Goal: Transaction & Acquisition: Book appointment/travel/reservation

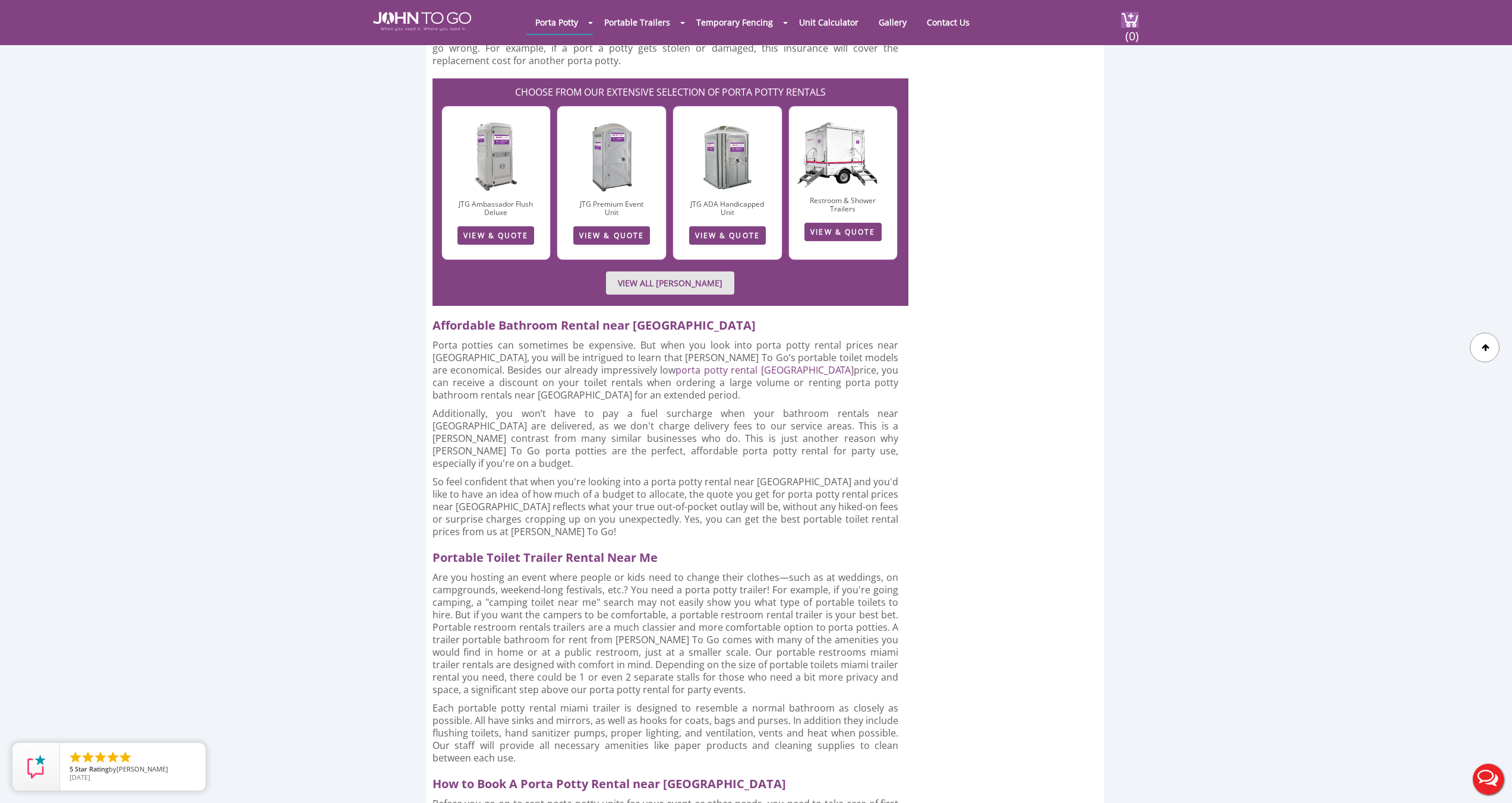
scroll to position [2482, 0]
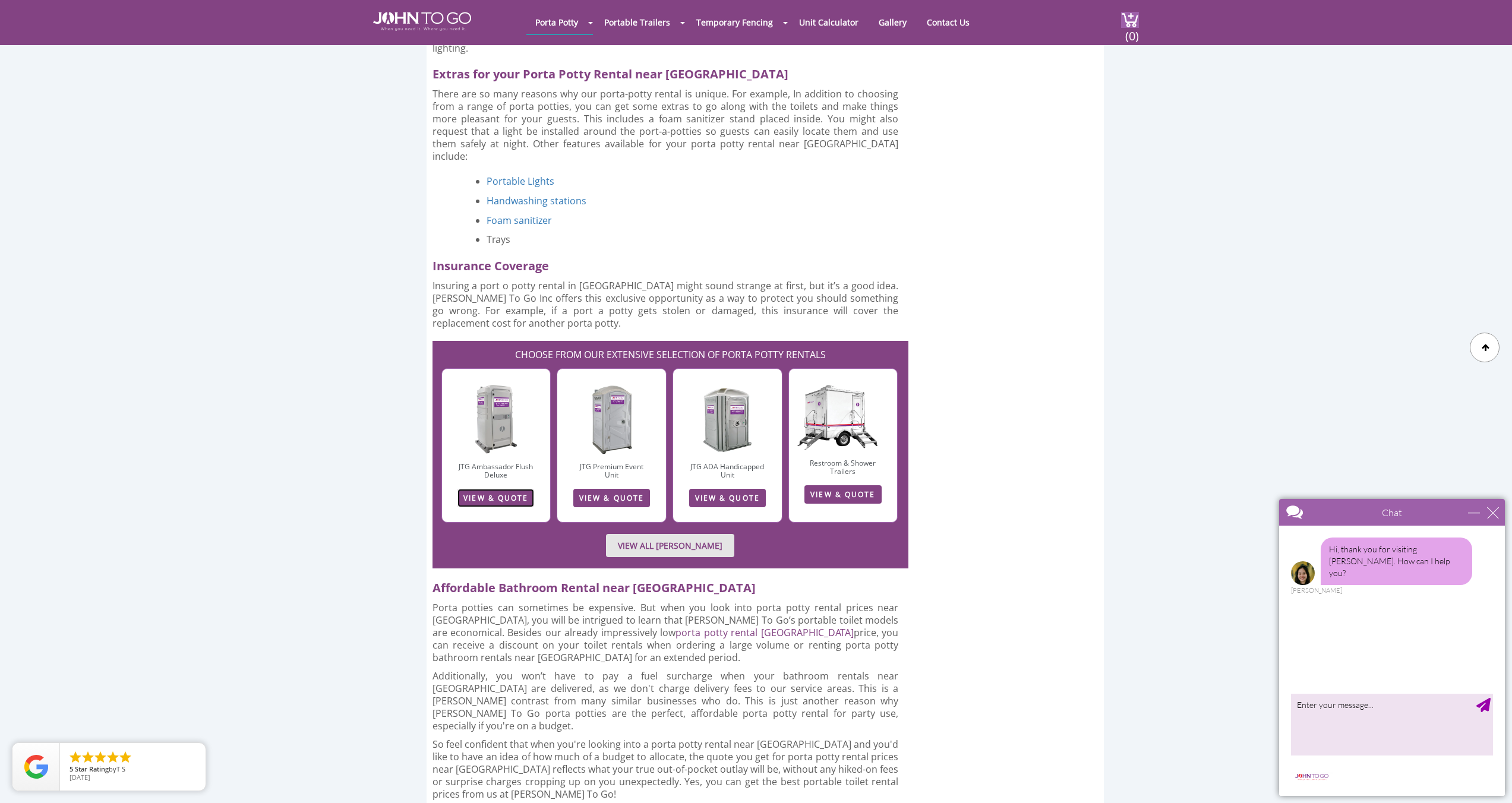
click at [482, 489] on link "VIEW & QUOTE" at bounding box center [496, 498] width 77 height 19
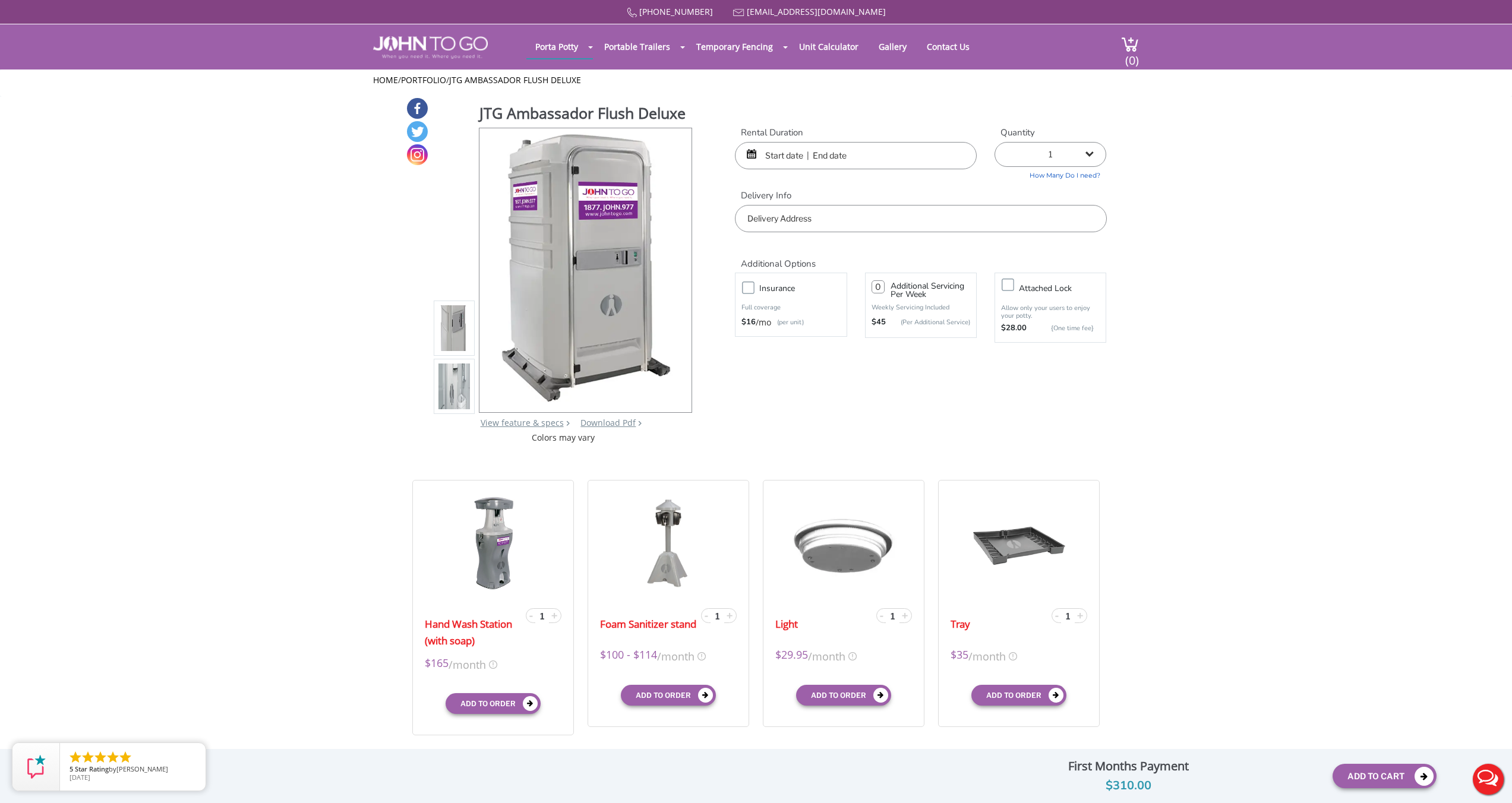
click at [931, 156] on input "text" at bounding box center [855, 156] width 241 height 28
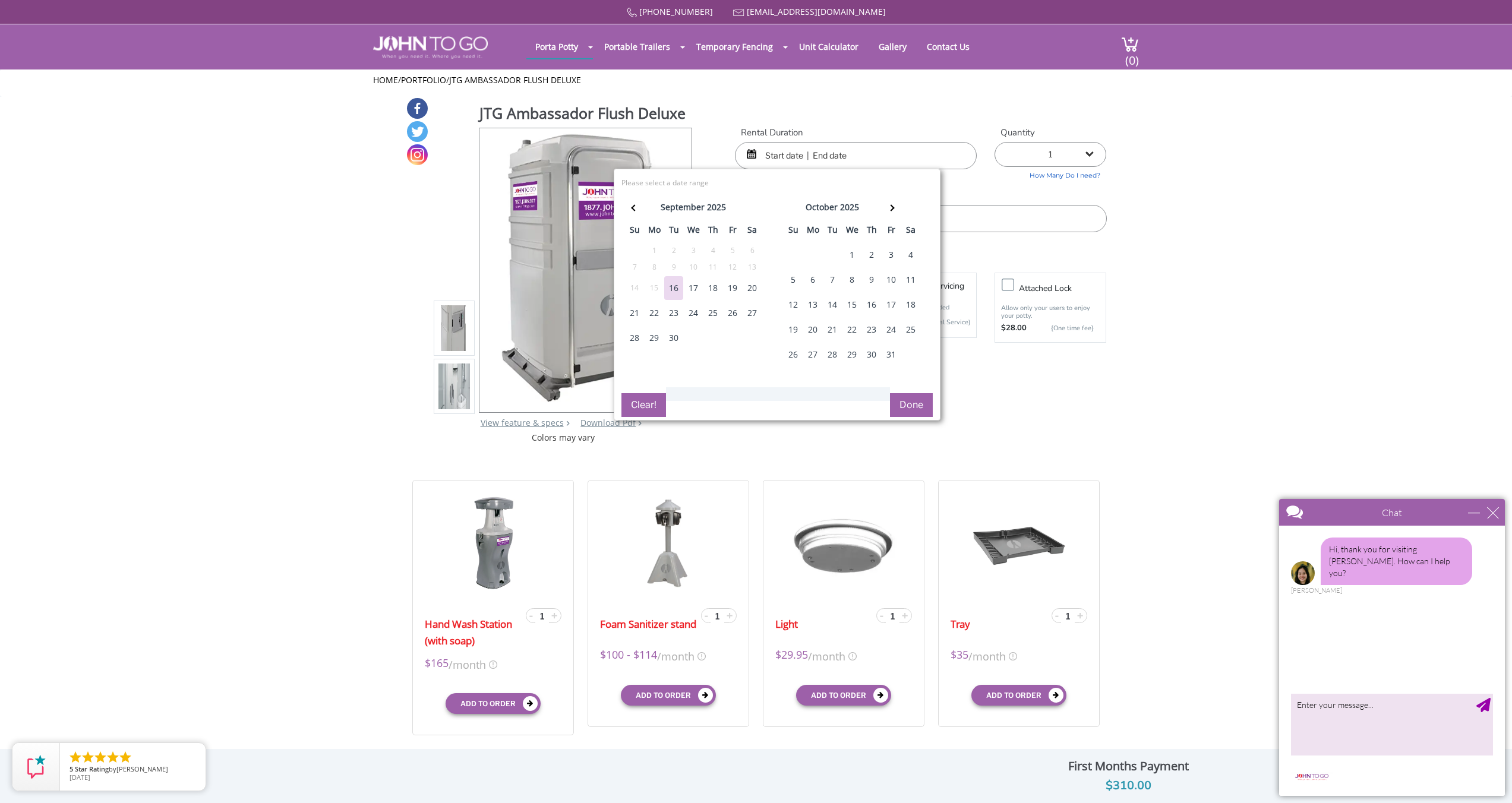
click at [695, 291] on div "17" at bounding box center [694, 288] width 19 height 24
click at [680, 338] on div "30" at bounding box center [674, 338] width 19 height 24
type input "09/17/2025 to 09/30/2025"
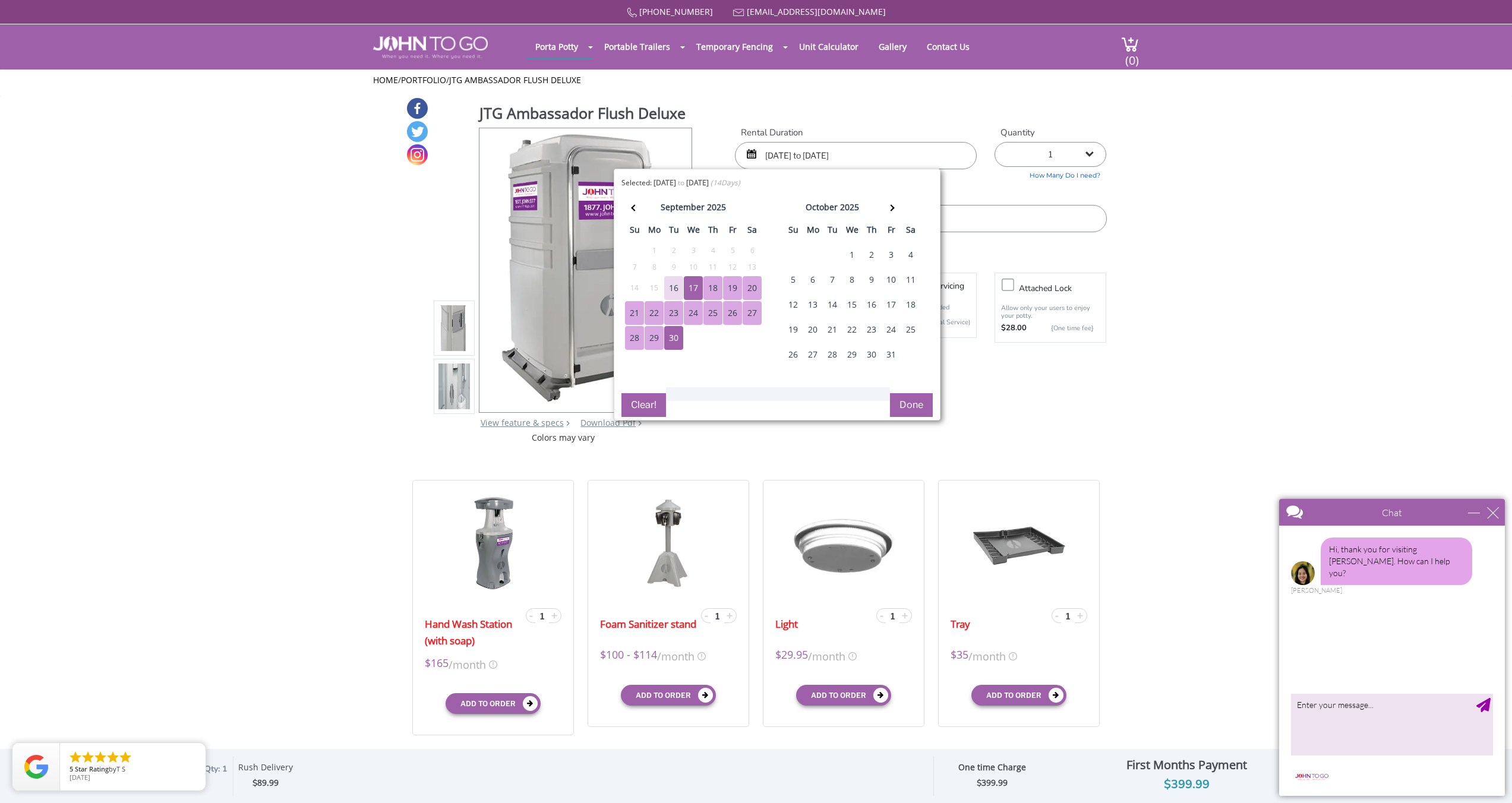
click at [908, 407] on button "Done" at bounding box center [911, 405] width 42 height 24
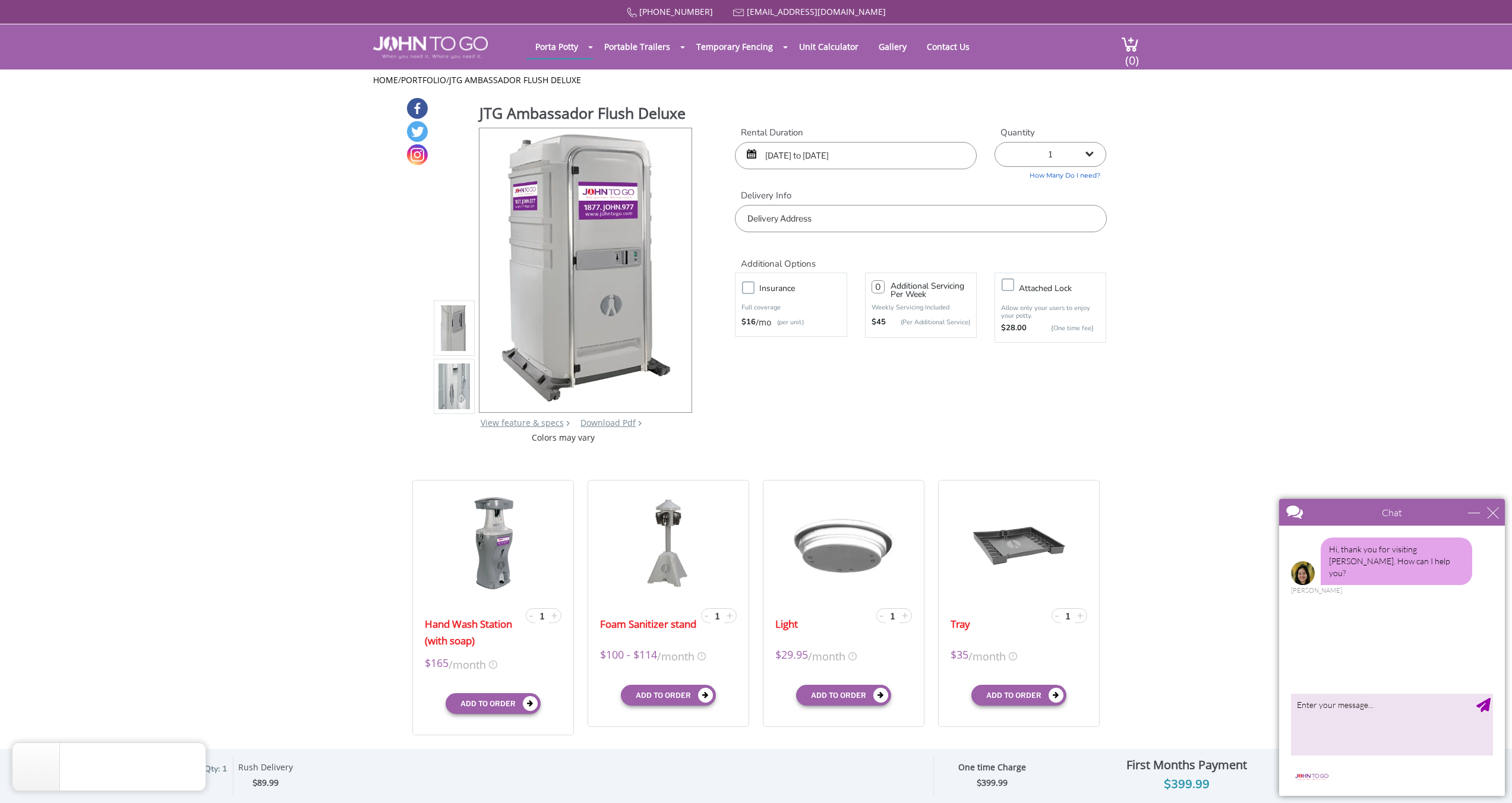
click at [1062, 159] on select "1 2 (5% discount) 3 (8% discount) 4 (10% discount) 5 (12% discount) 6 (12% disc…" at bounding box center [1051, 154] width 112 height 25
click at [995, 142] on select "1 2 (5% discount) 3 (8% discount) 4 (10% discount) 5 (12% discount) 6 (12% disc…" at bounding box center [1051, 154] width 112 height 25
click at [885, 224] on input "text" at bounding box center [920, 218] width 371 height 28
paste input "Unidad ea"
type input "Unidad ea"
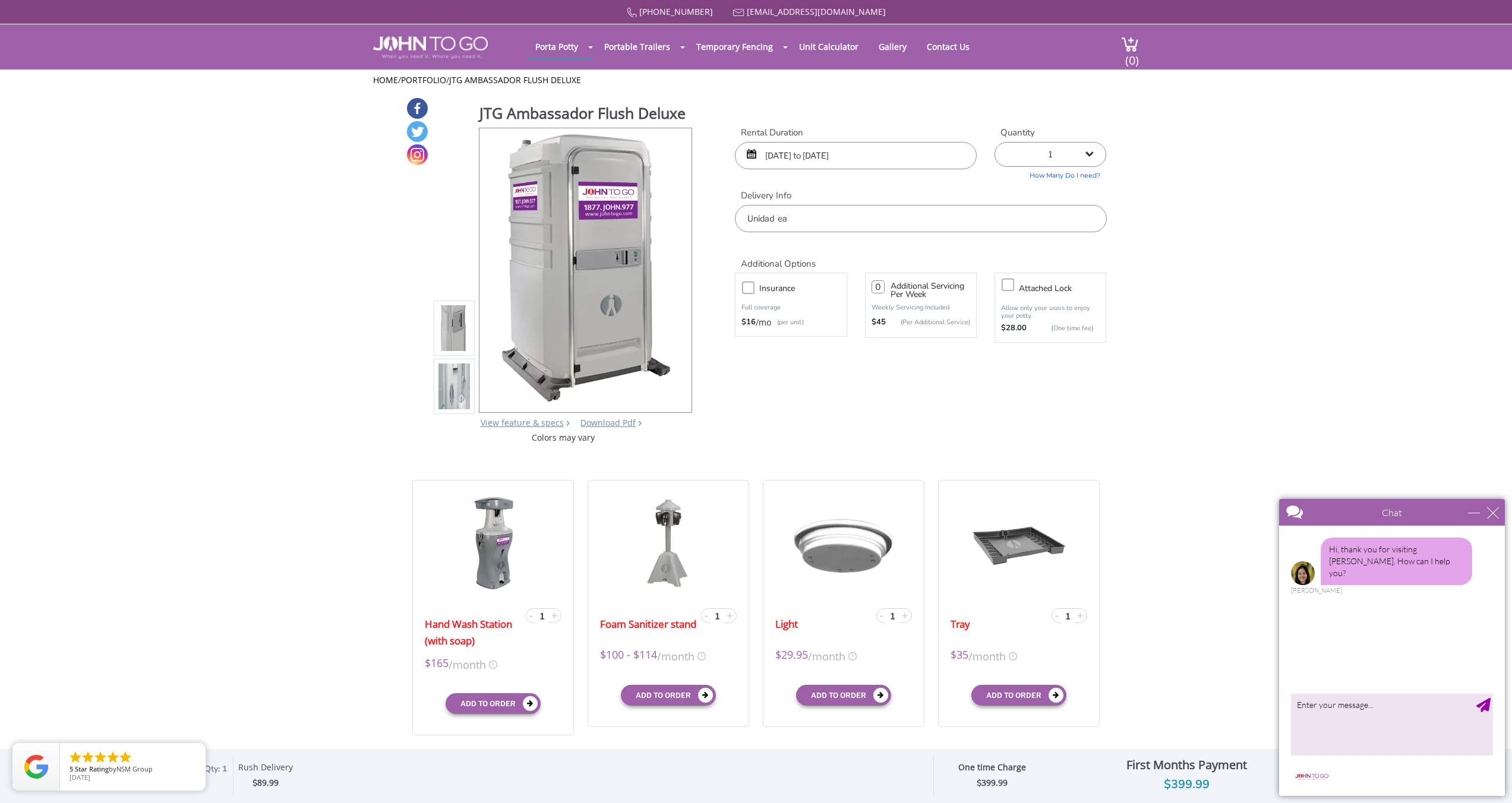
drag, startPoint x: 821, startPoint y: 215, endPoint x: 697, endPoint y: 218, distance: 124.0
click at [697, 218] on div "JTG Ambassador Flush Deluxe View feature & specs Download Pdf Product PDF Addon…" at bounding box center [756, 270] width 701 height 347
paste input "841 NE 139th St"
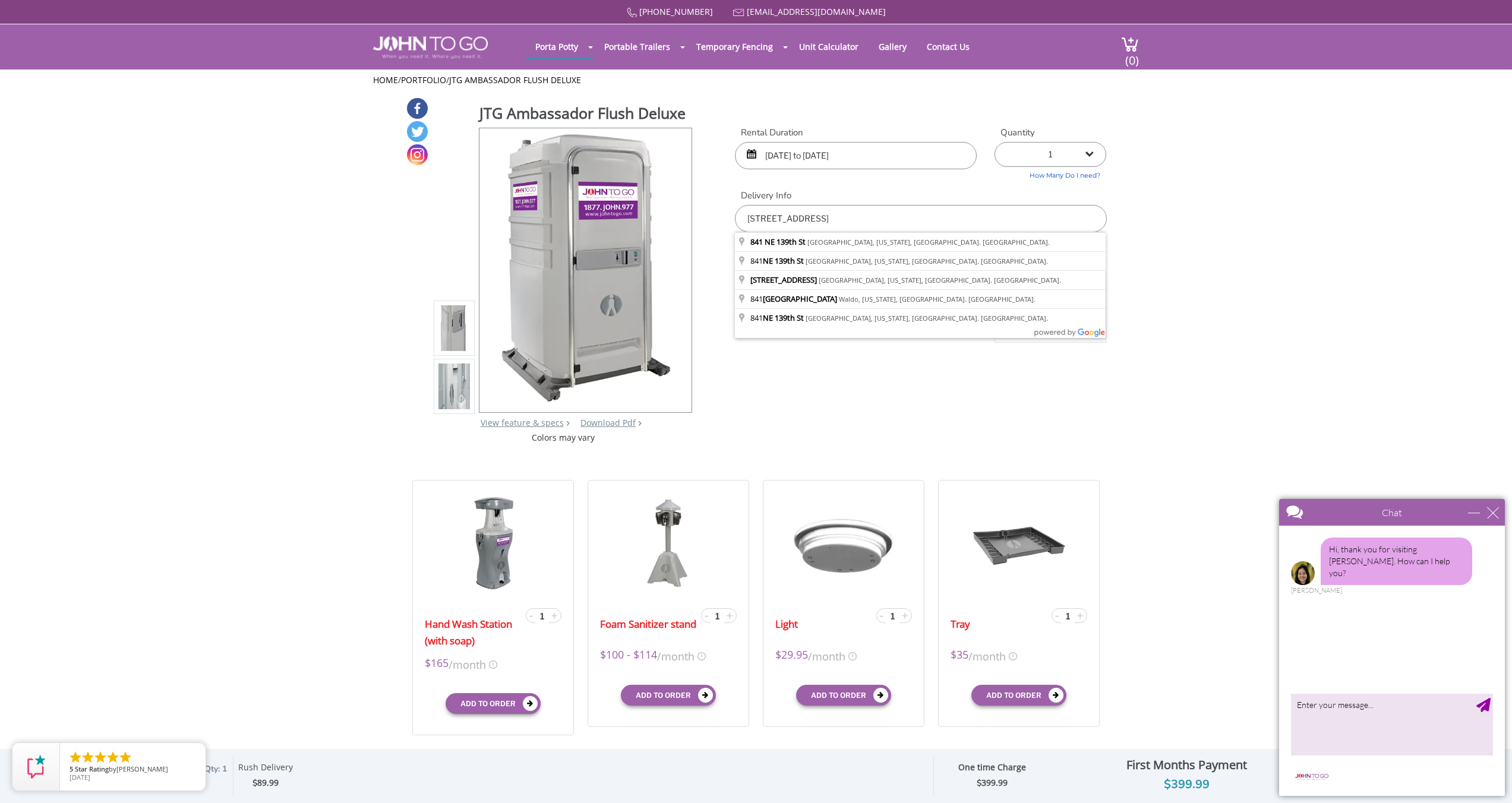
type input "841 NE 139th St, North Miami, Florida, EE. UU."
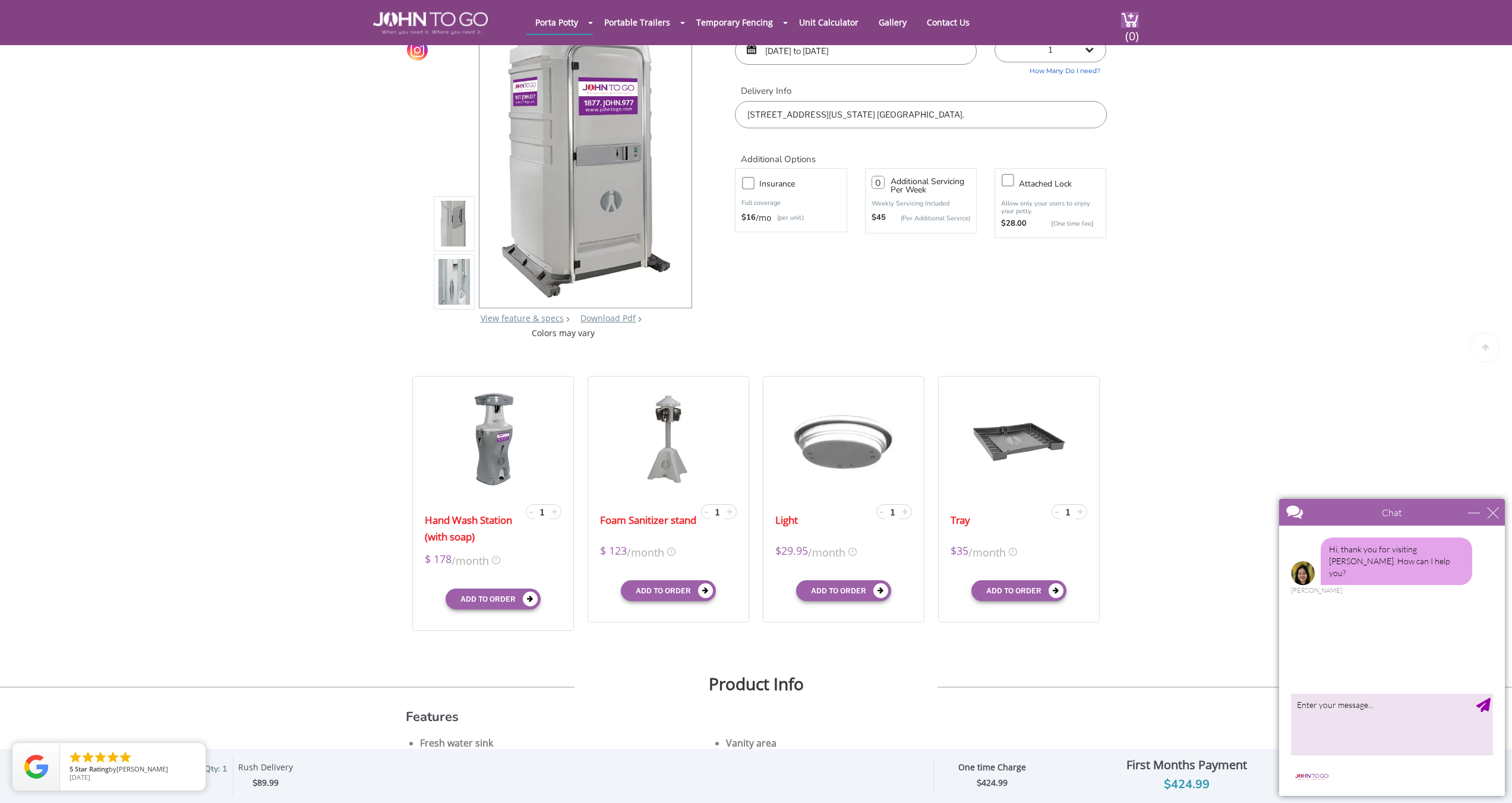
scroll to position [127, 0]
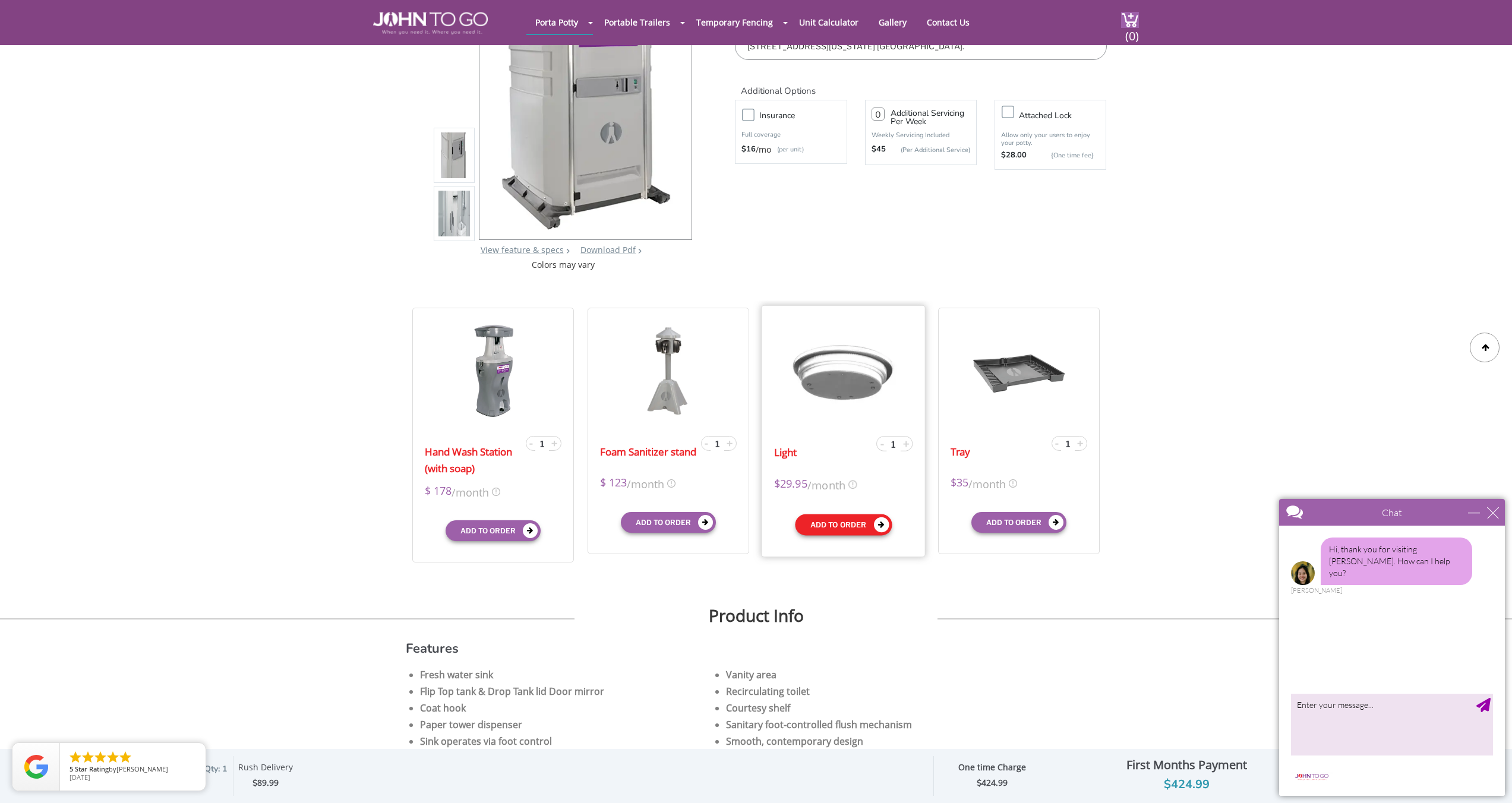
click at [888, 519] on button "Add to order" at bounding box center [844, 524] width 97 height 22
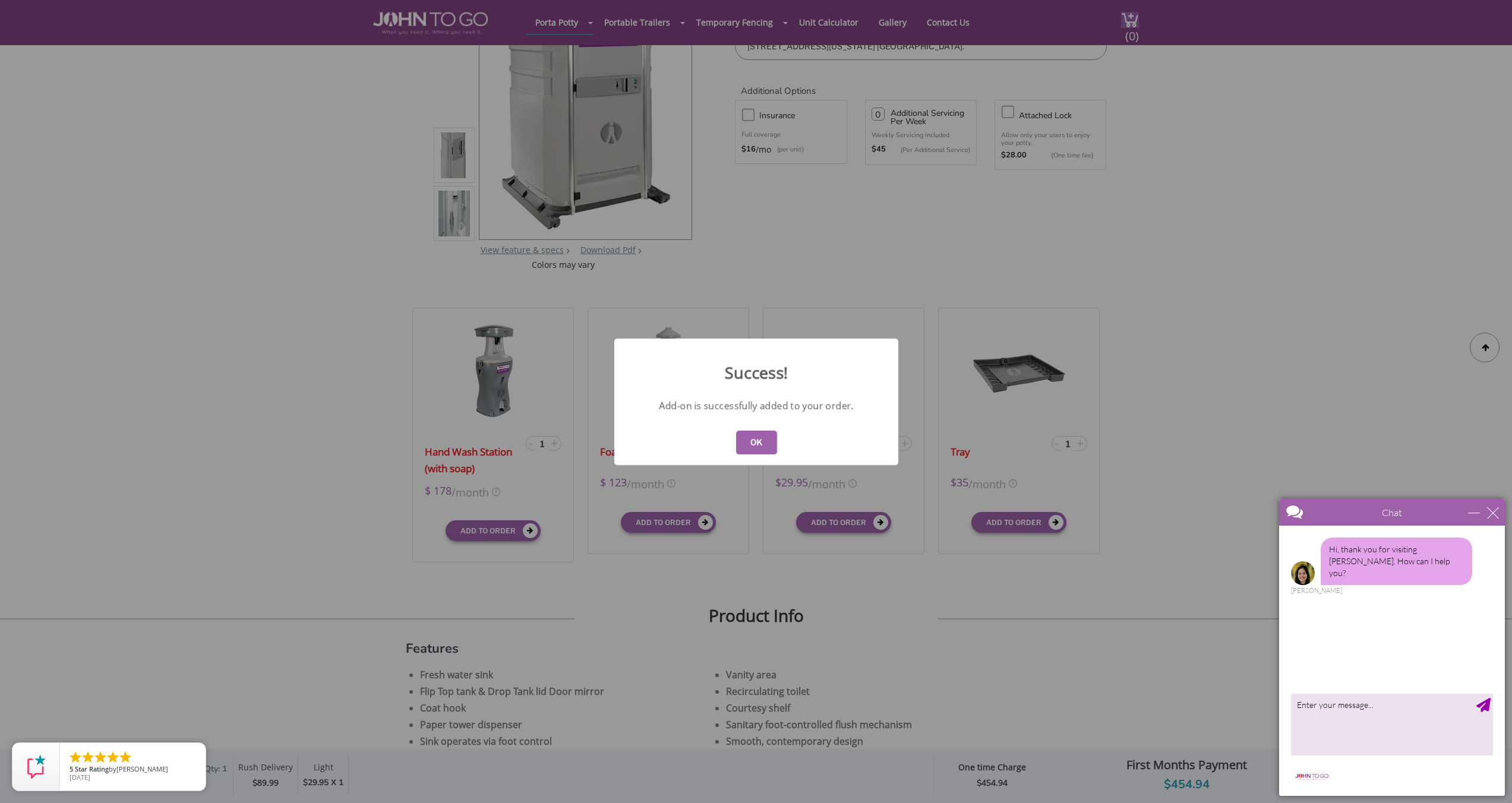
click at [773, 437] on button "OK" at bounding box center [756, 442] width 41 height 24
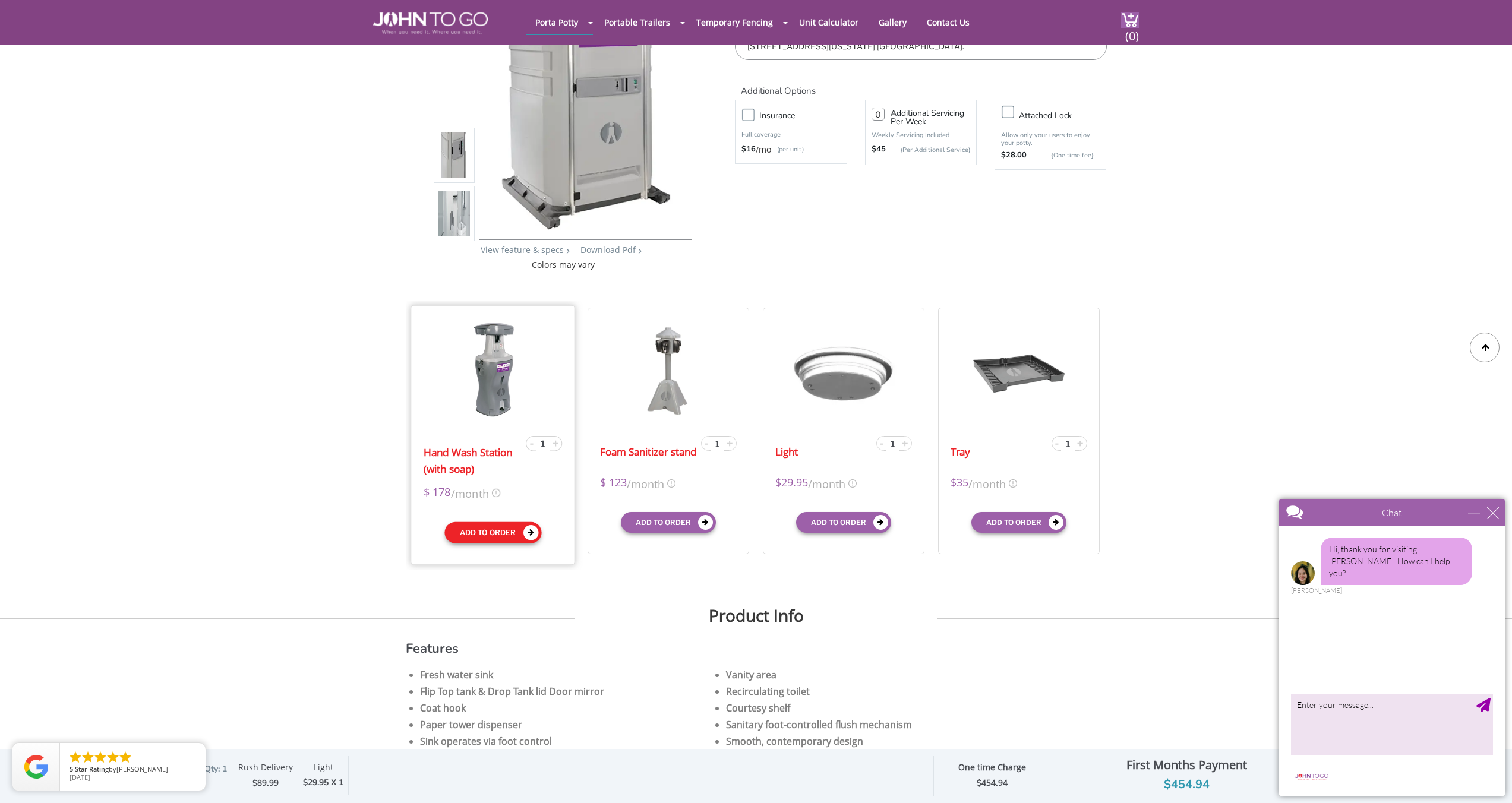
click at [475, 533] on button "Add to order" at bounding box center [493, 533] width 97 height 22
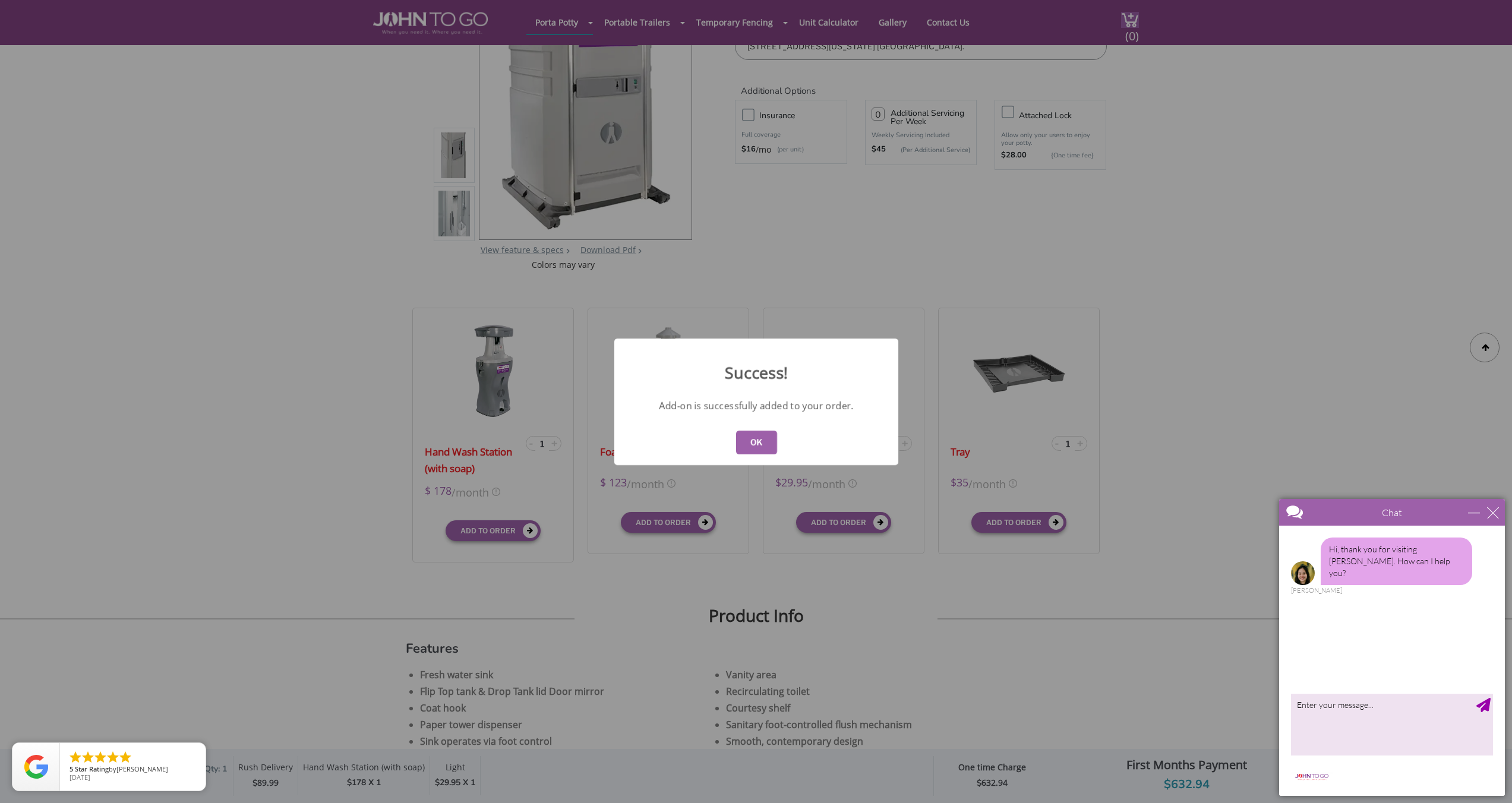
click at [746, 444] on button "OK" at bounding box center [756, 442] width 41 height 24
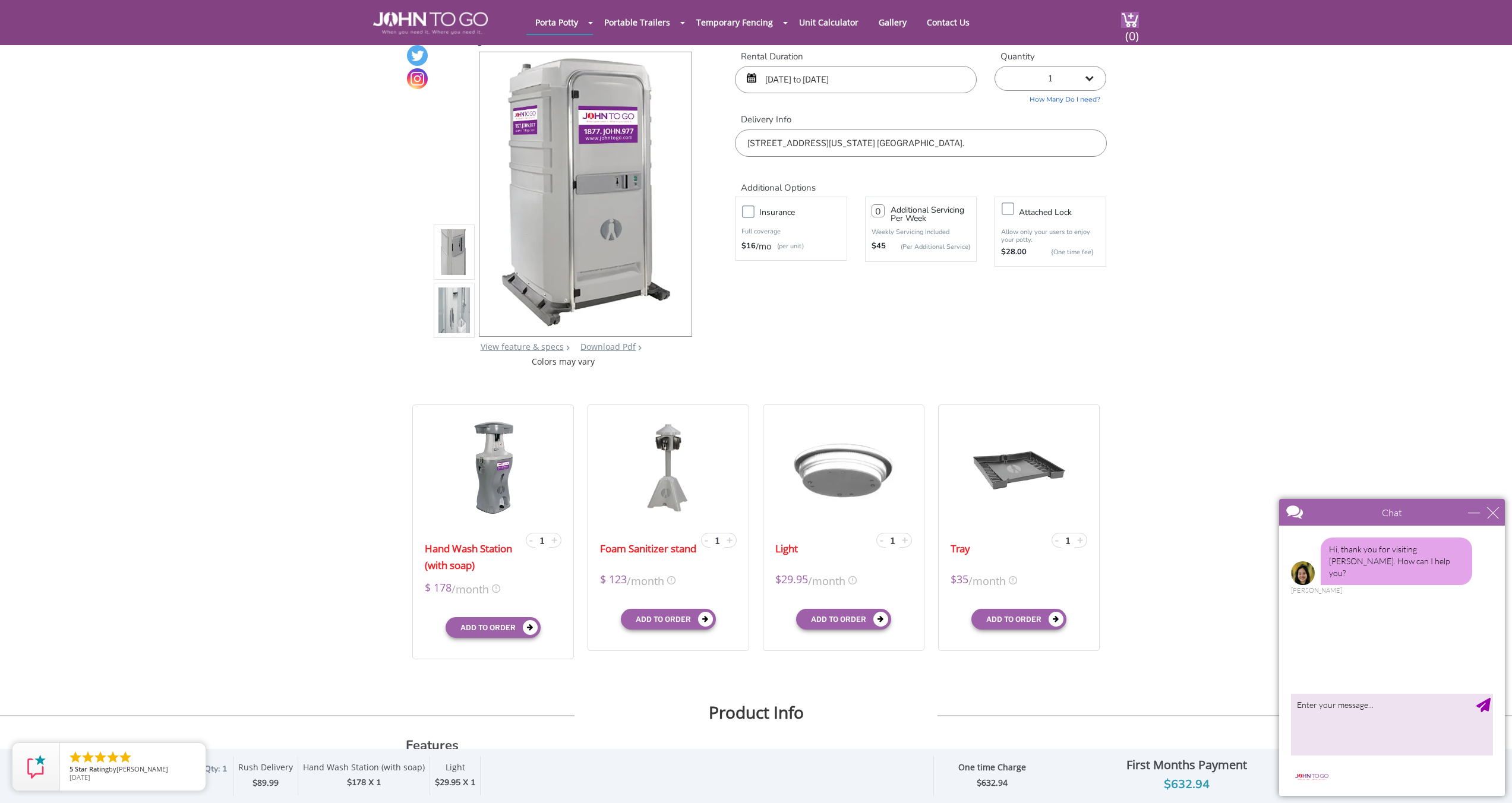
scroll to position [0, 0]
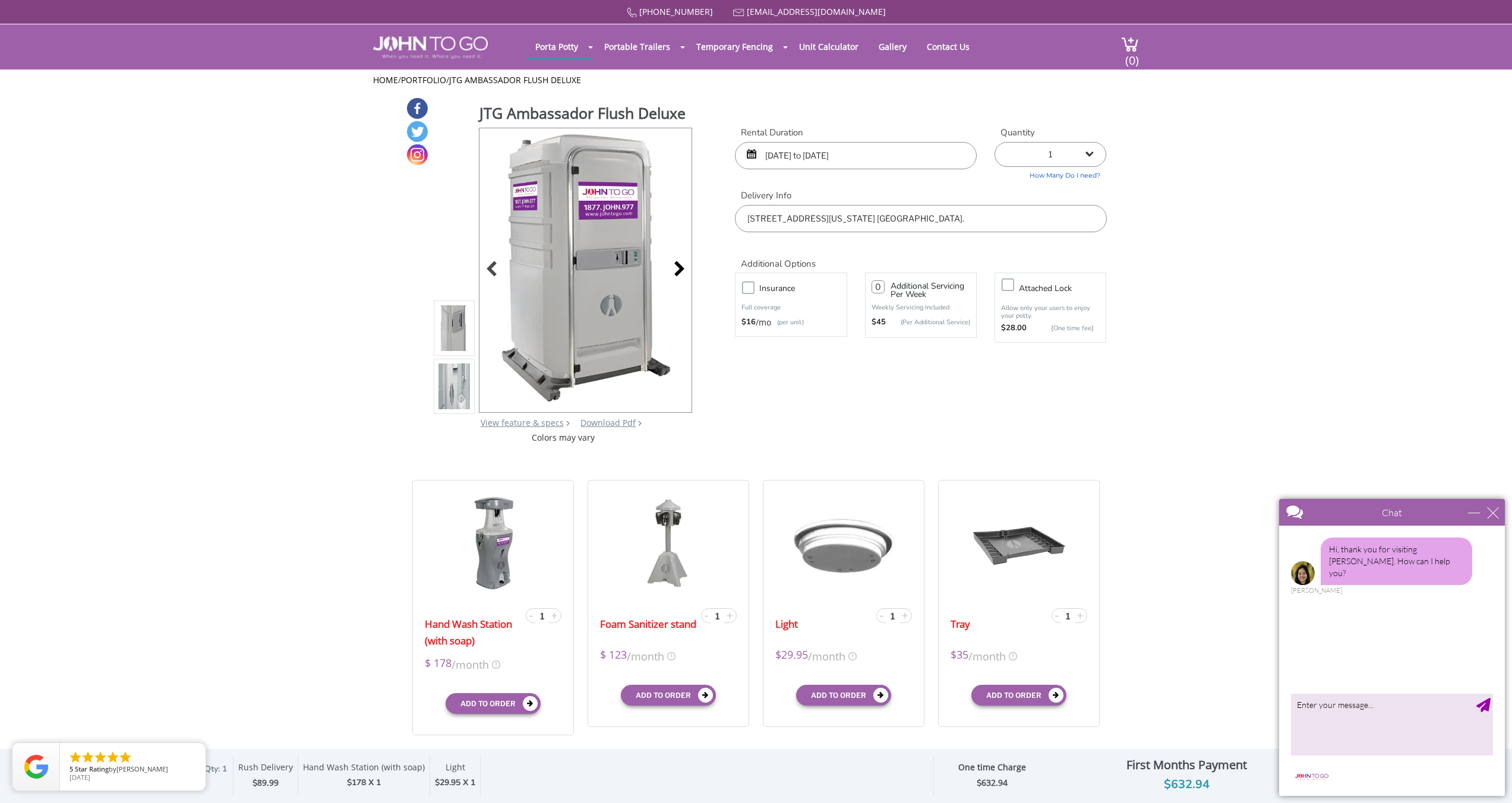
click at [684, 267] on div at bounding box center [676, 270] width 16 height 16
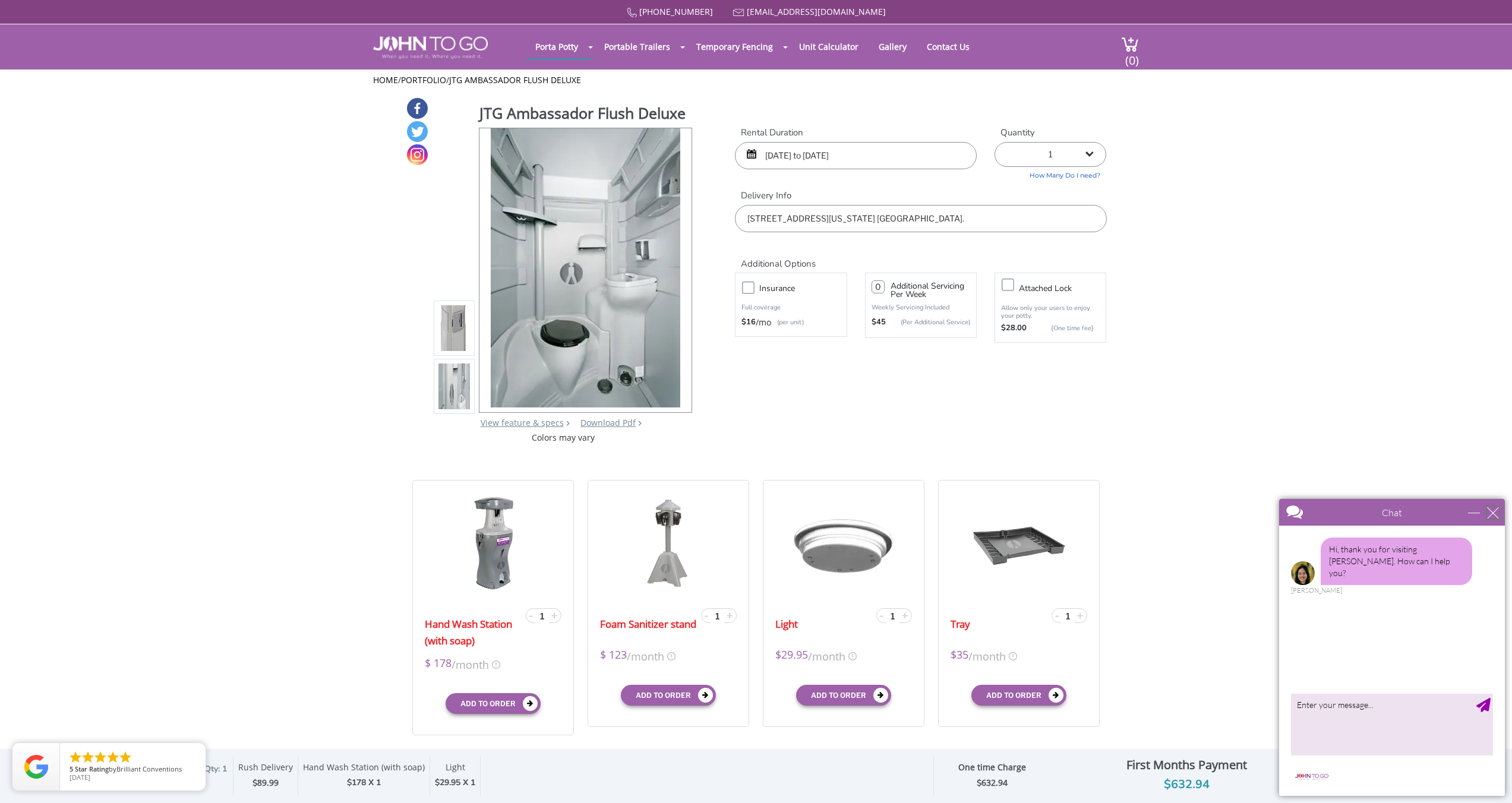
click at [1493, 515] on div "close" at bounding box center [1493, 512] width 12 height 12
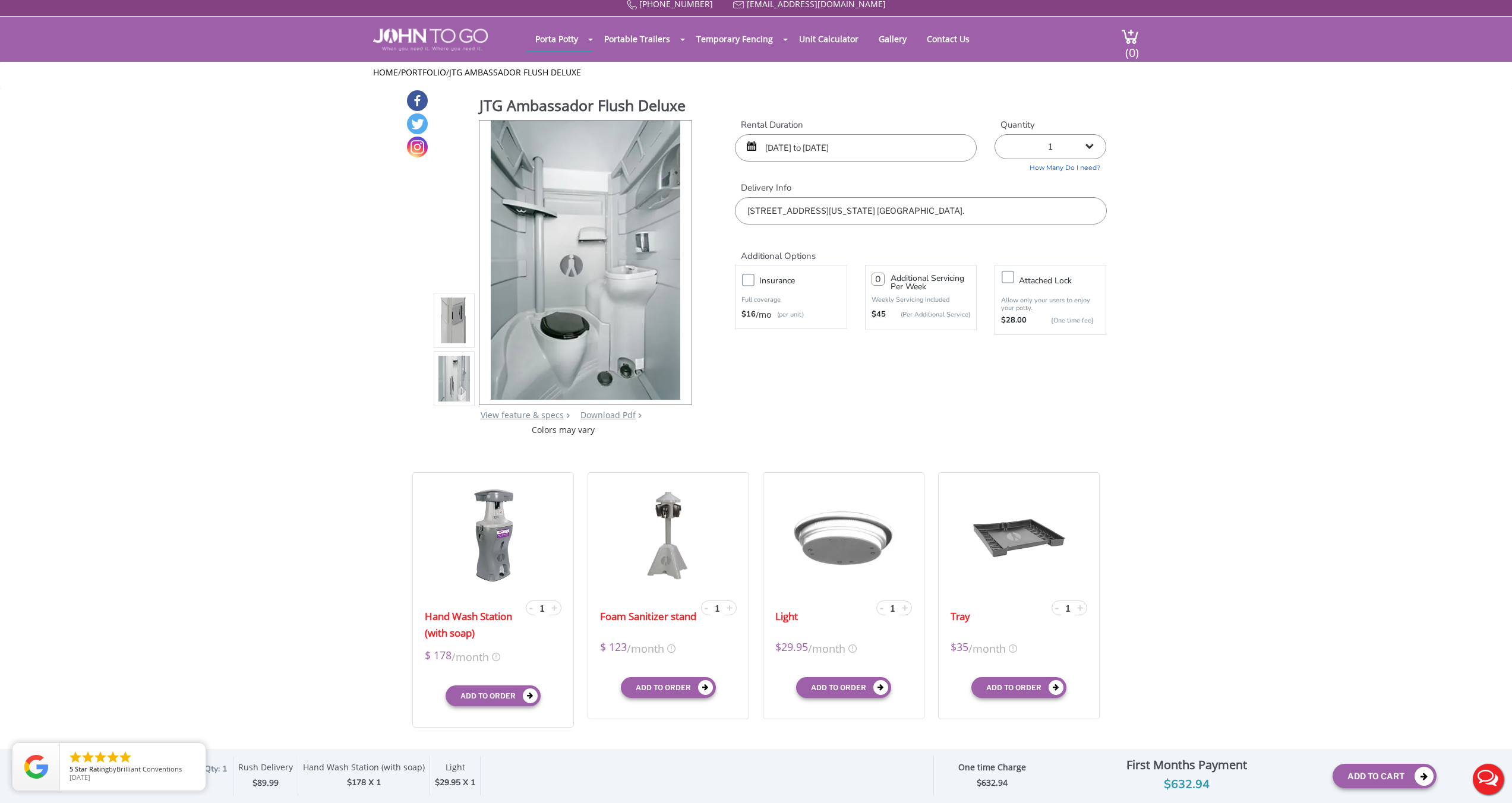
scroll to position [10, 0]
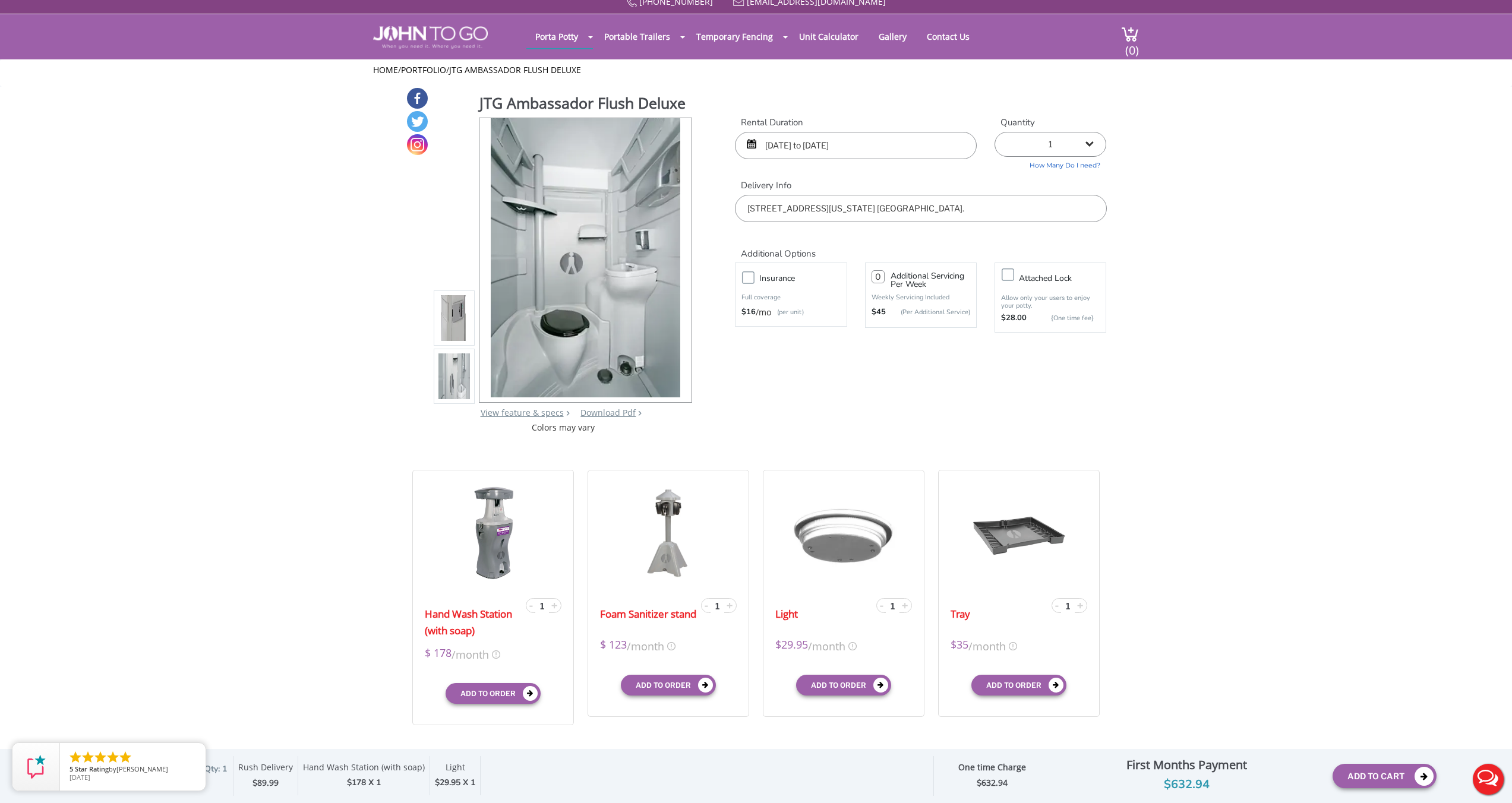
click at [194, 753] on icon "close" at bounding box center [194, 755] width 12 height 12
click at [929, 147] on input "09/17/2025 to 09/30/2025" at bounding box center [855, 145] width 241 height 28
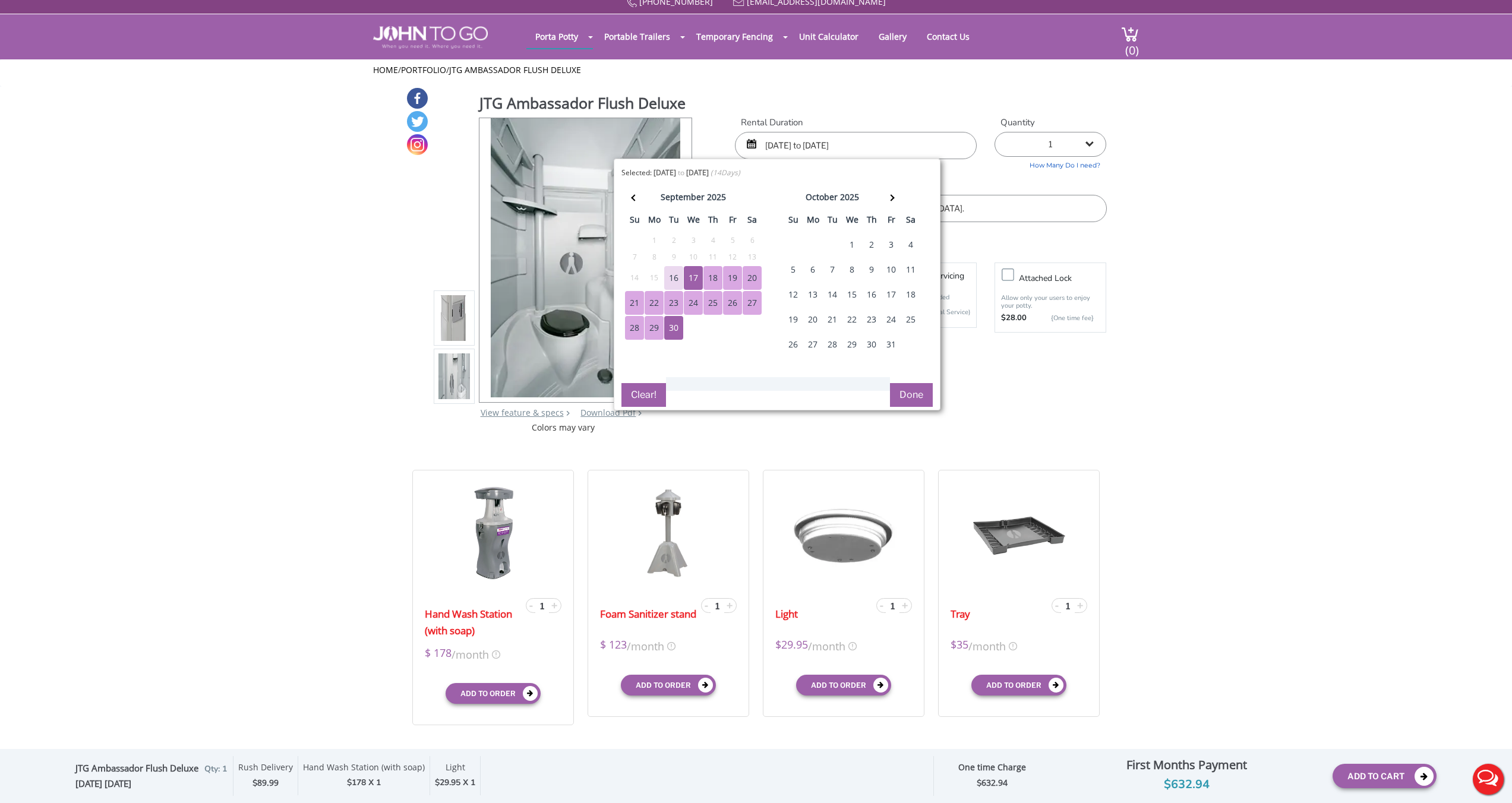
click at [714, 282] on div "18" at bounding box center [713, 278] width 19 height 24
click at [681, 327] on div "30" at bounding box center [674, 328] width 19 height 24
type input "09/18/2025 to 09/30/2025"
click at [920, 397] on button "Done" at bounding box center [911, 395] width 42 height 24
